Goal: Check status: Check status

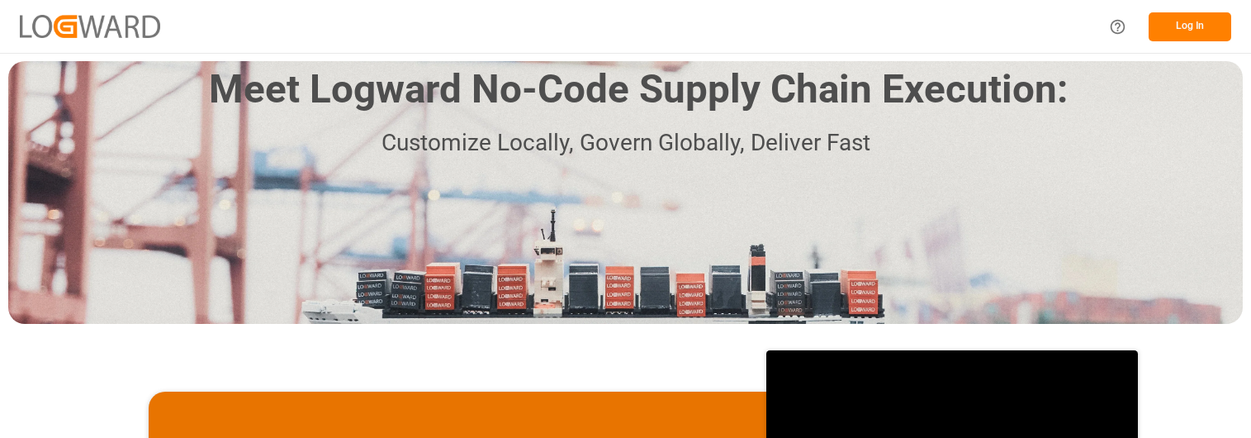
click at [1195, 26] on button "Log In" at bounding box center [1190, 26] width 83 height 29
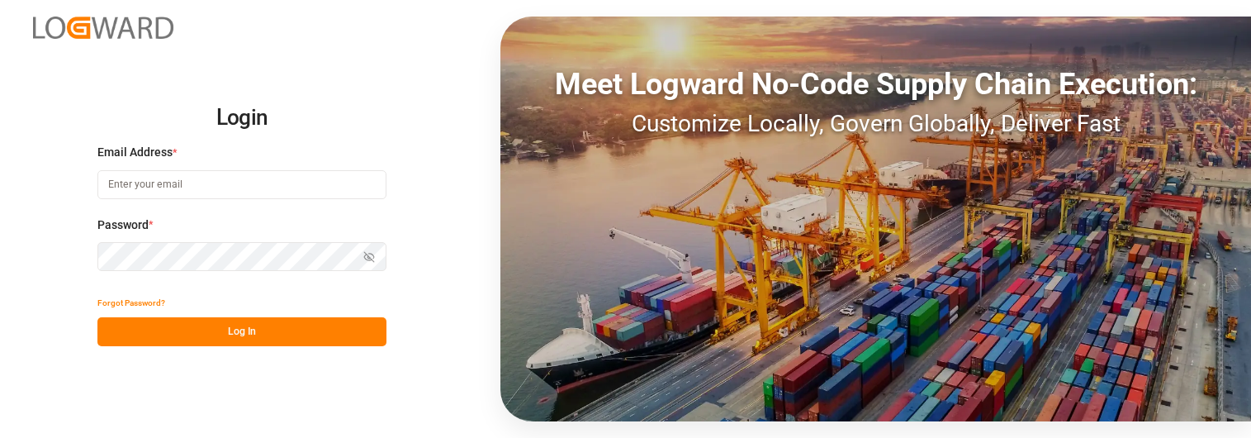
type input "[PERSON_NAME][EMAIL_ADDRESS][PERSON_NAME][DOMAIN_NAME]"
click at [260, 334] on button "Log In" at bounding box center [241, 331] width 289 height 29
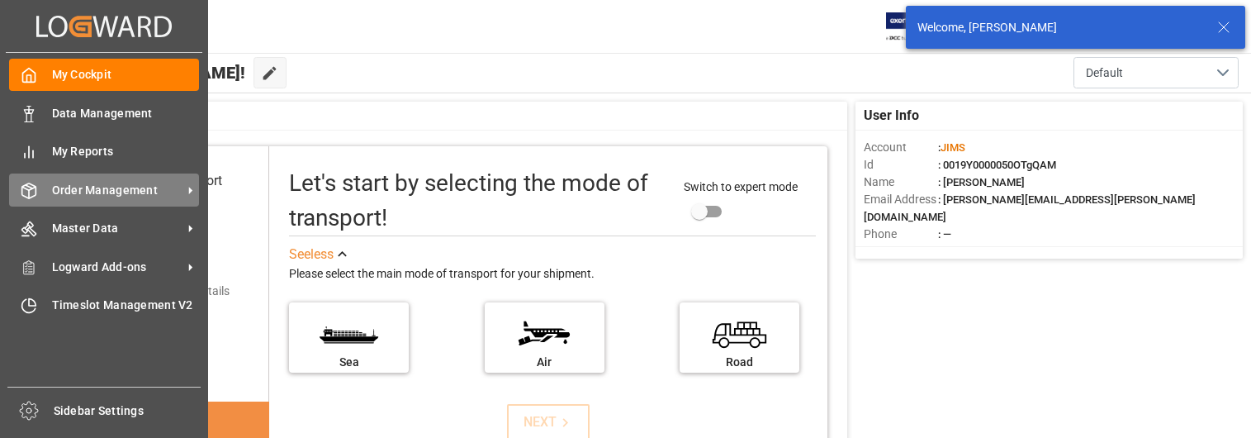
click at [124, 187] on span "Order Management" at bounding box center [117, 190] width 130 height 17
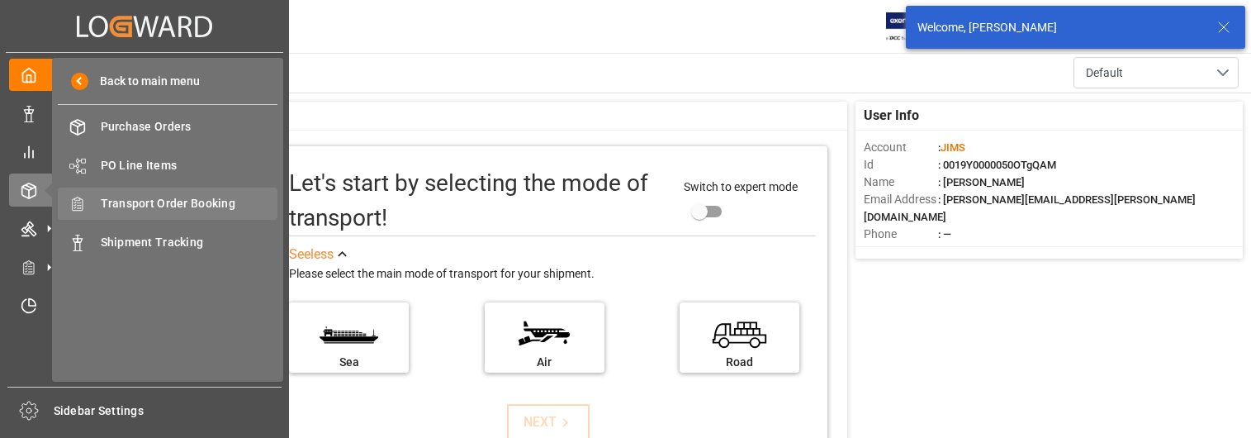
click at [198, 200] on span "Transport Order Booking" at bounding box center [190, 203] width 178 height 17
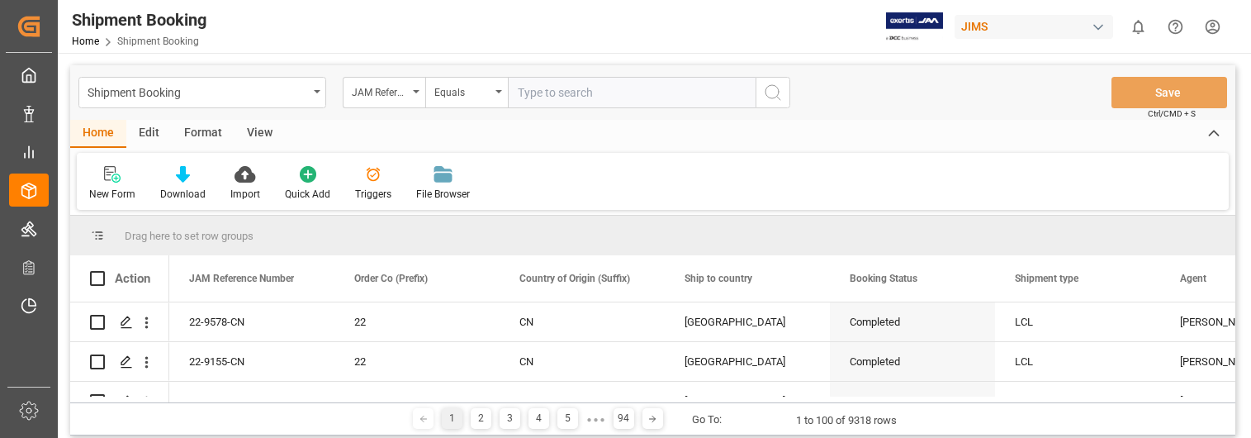
click at [576, 92] on input "text" at bounding box center [632, 92] width 248 height 31
type input "22-9455-cn"
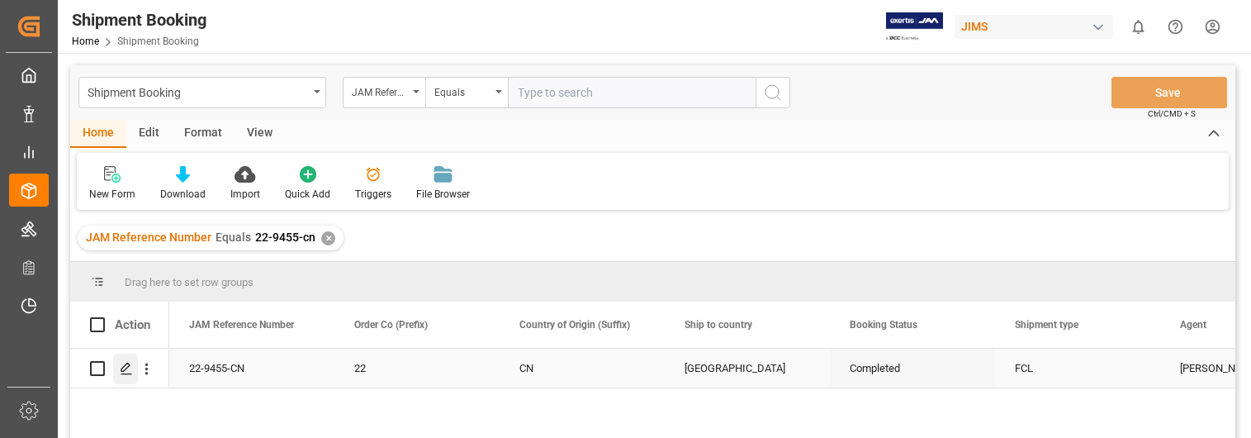
click at [123, 365] on icon "Press SPACE to select this row." at bounding box center [126, 368] width 13 height 13
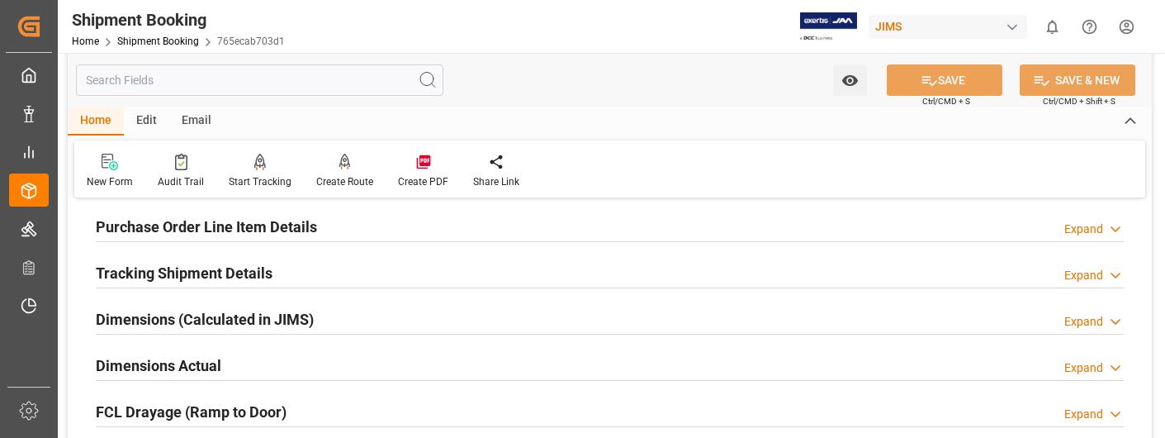
scroll to position [330, 0]
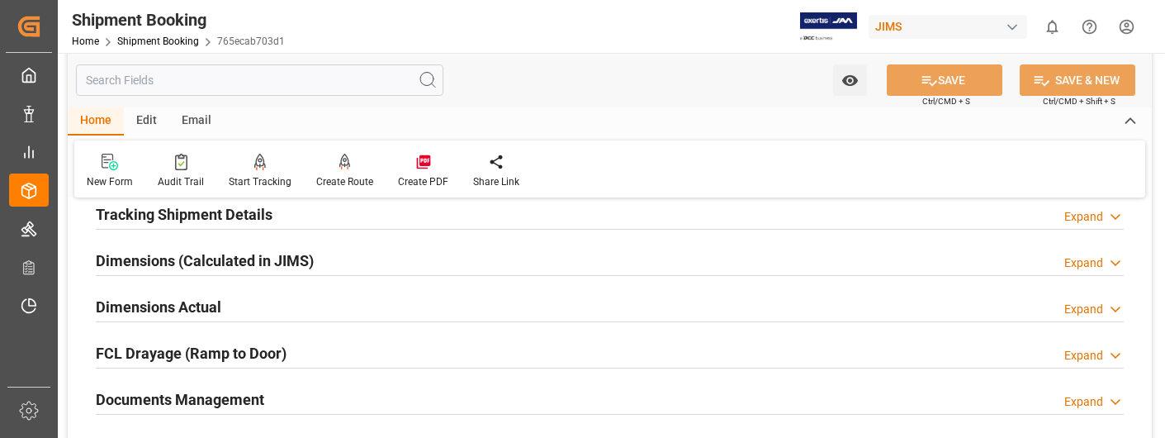
click at [1096, 399] on div "Expand" at bounding box center [1083, 401] width 39 height 17
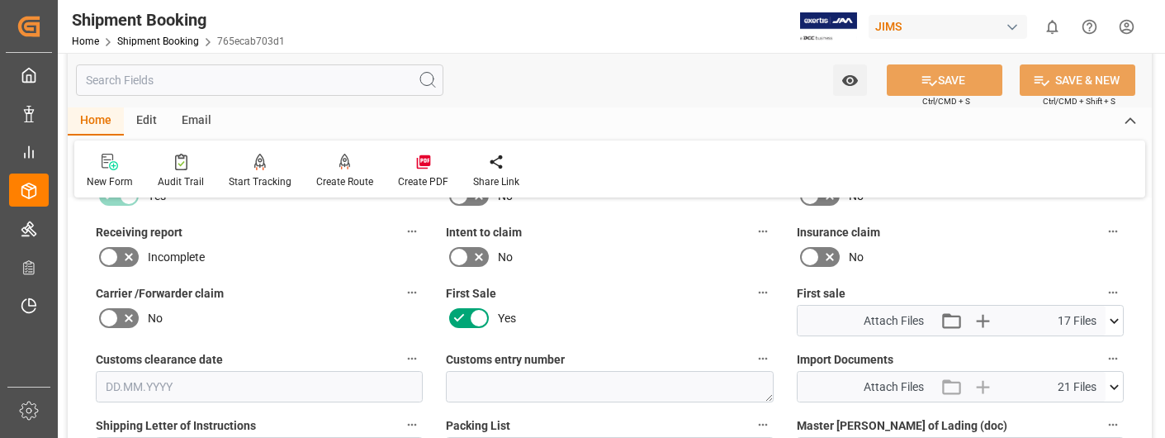
click at [1114, 386] on icon at bounding box center [1114, 386] width 17 height 17
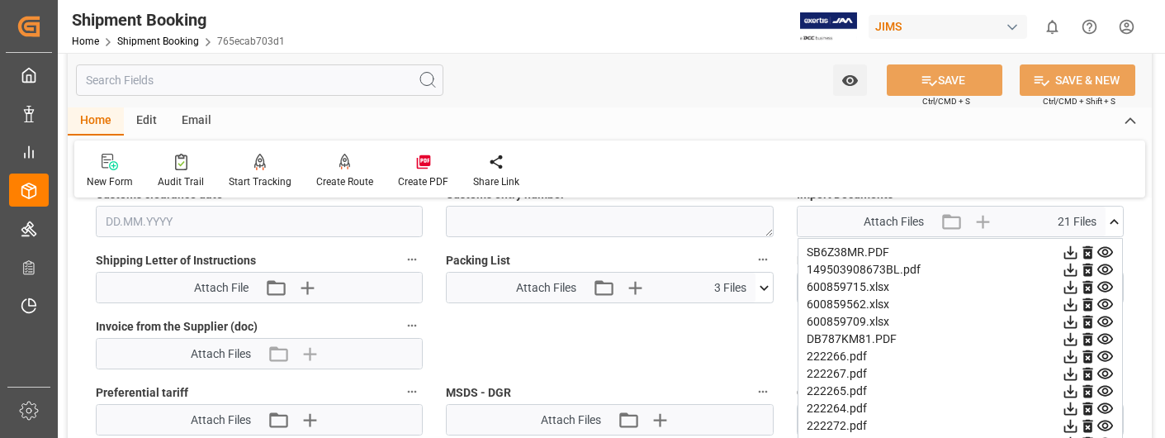
scroll to position [908, 0]
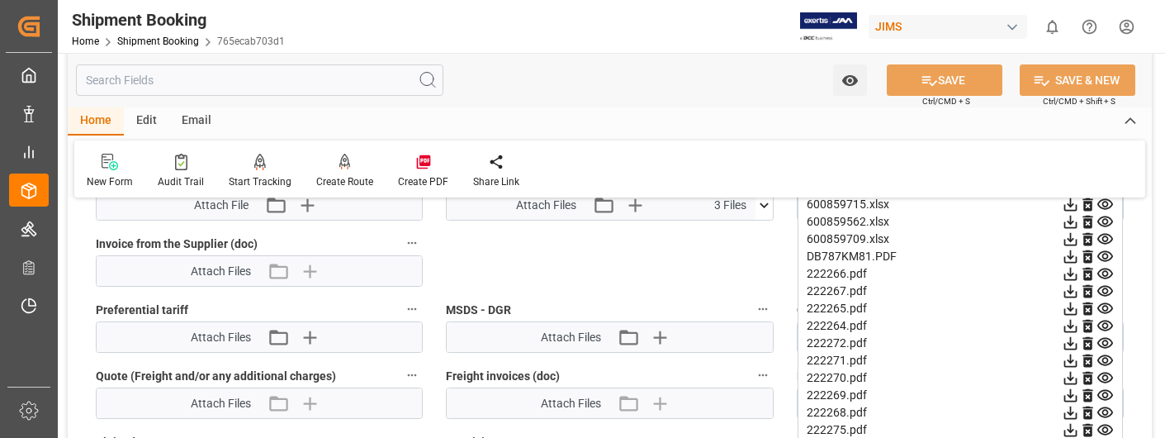
click at [1070, 324] on icon at bounding box center [1070, 326] width 13 height 13
click at [1068, 306] on icon at bounding box center [1070, 308] width 17 height 17
click at [1073, 272] on icon at bounding box center [1070, 274] width 13 height 13
click at [1071, 291] on icon at bounding box center [1070, 291] width 13 height 13
